Goal: Check status

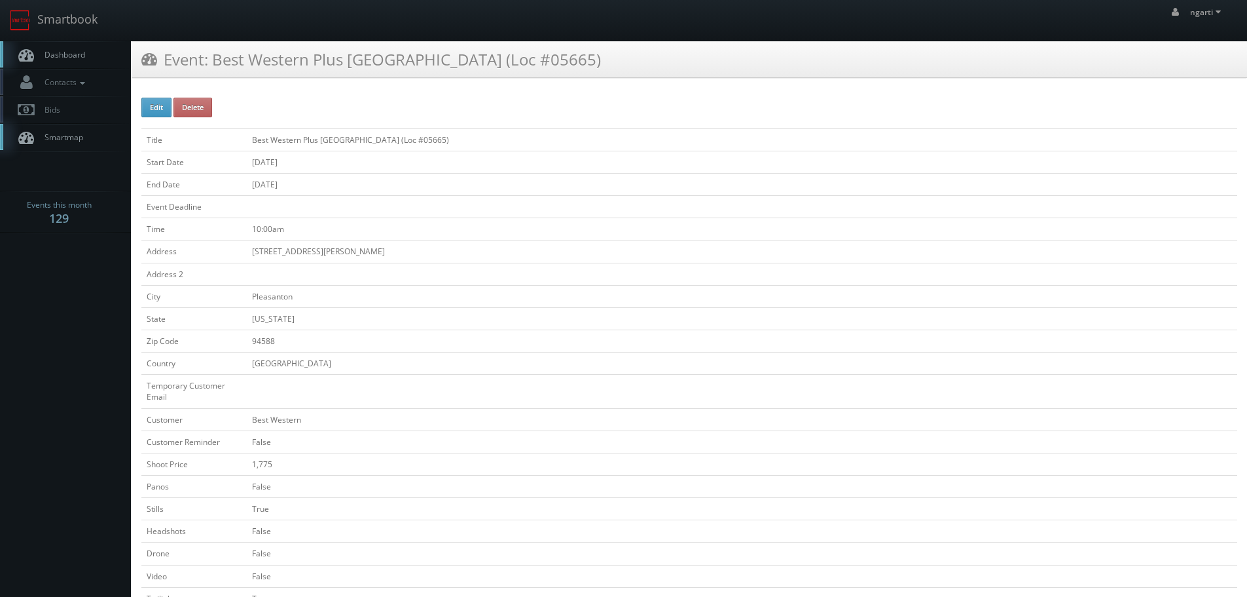
click at [145, 57] on icon at bounding box center [149, 58] width 16 height 16
click at [150, 60] on icon at bounding box center [149, 58] width 16 height 16
click at [96, 31] on link "Smartbook" at bounding box center [53, 20] width 107 height 41
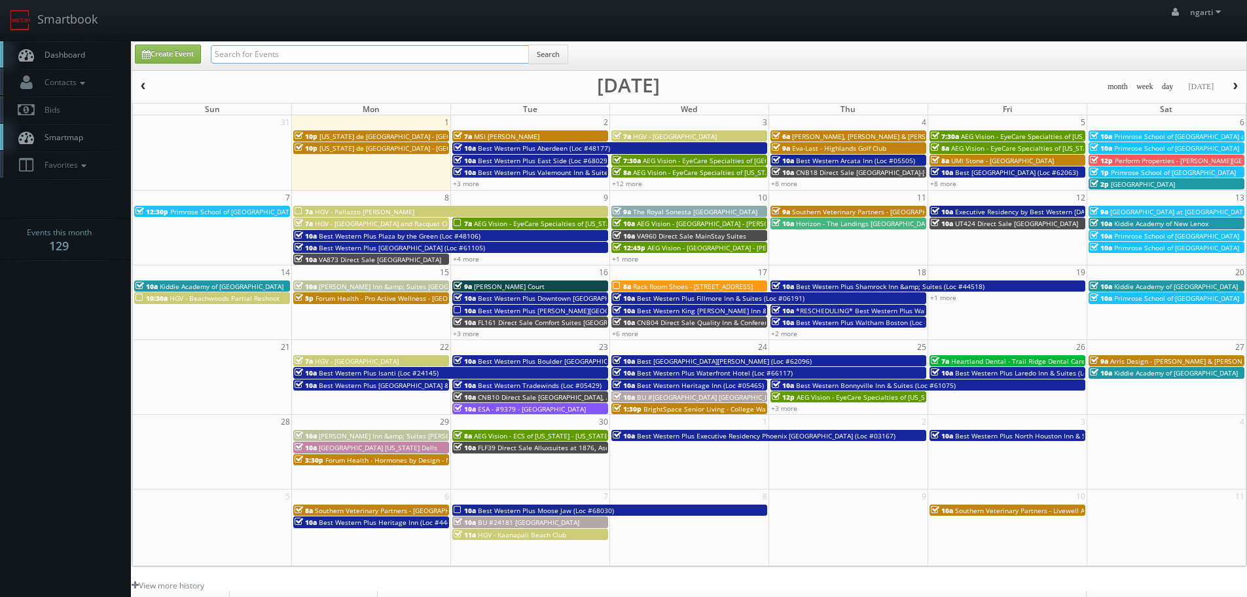
click at [268, 60] on input "text" at bounding box center [370, 54] width 318 height 18
type input "TXM94"
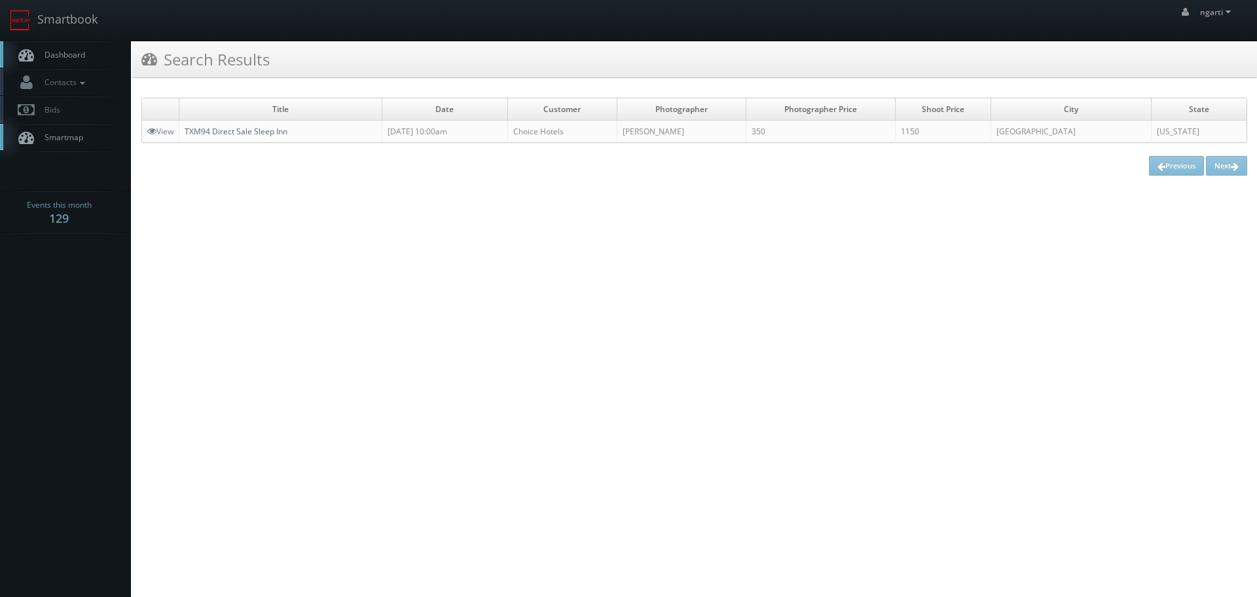
click at [231, 129] on link "TXM94 Direct Sale Sleep Inn" at bounding box center [236, 131] width 103 height 11
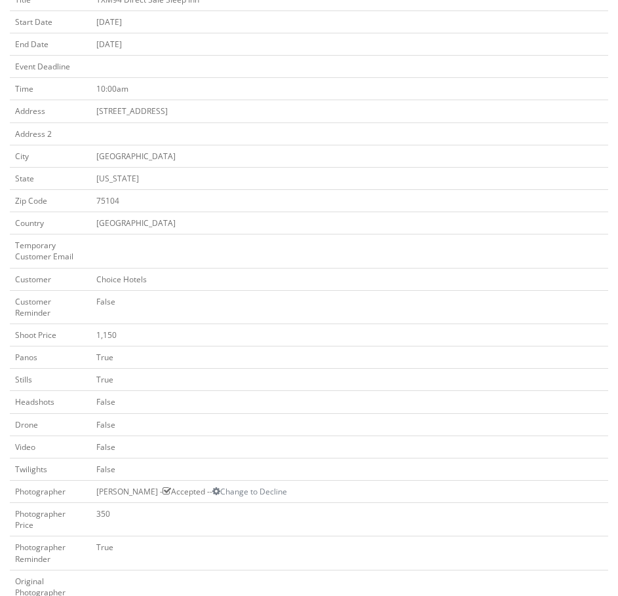
scroll to position [131, 0]
